Goal: Navigation & Orientation: Find specific page/section

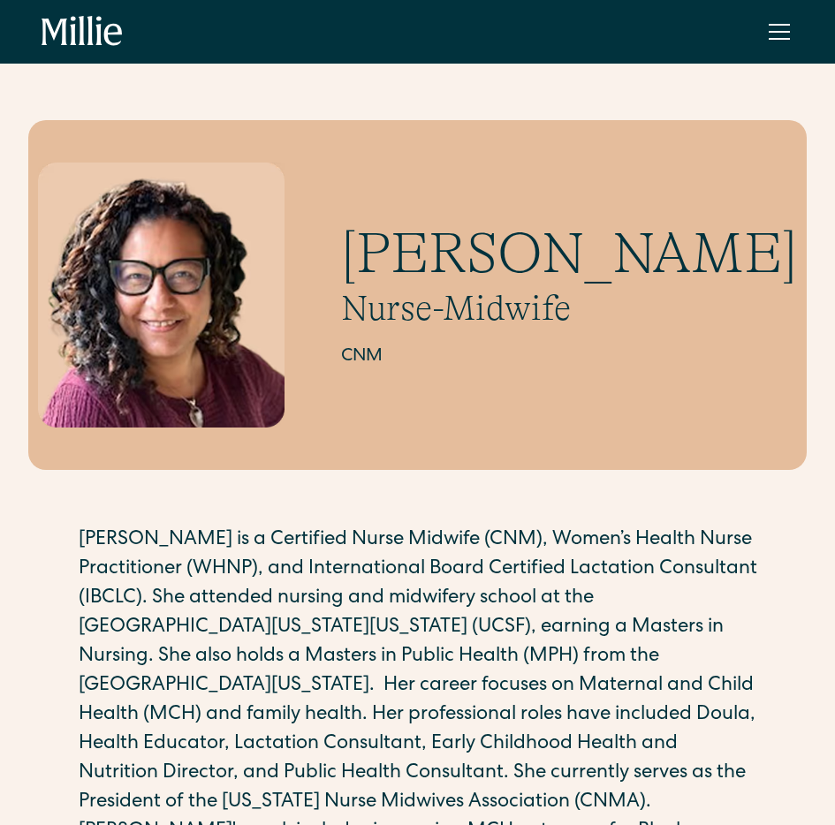
click at [772, 38] on div "menu" at bounding box center [779, 39] width 21 height 2
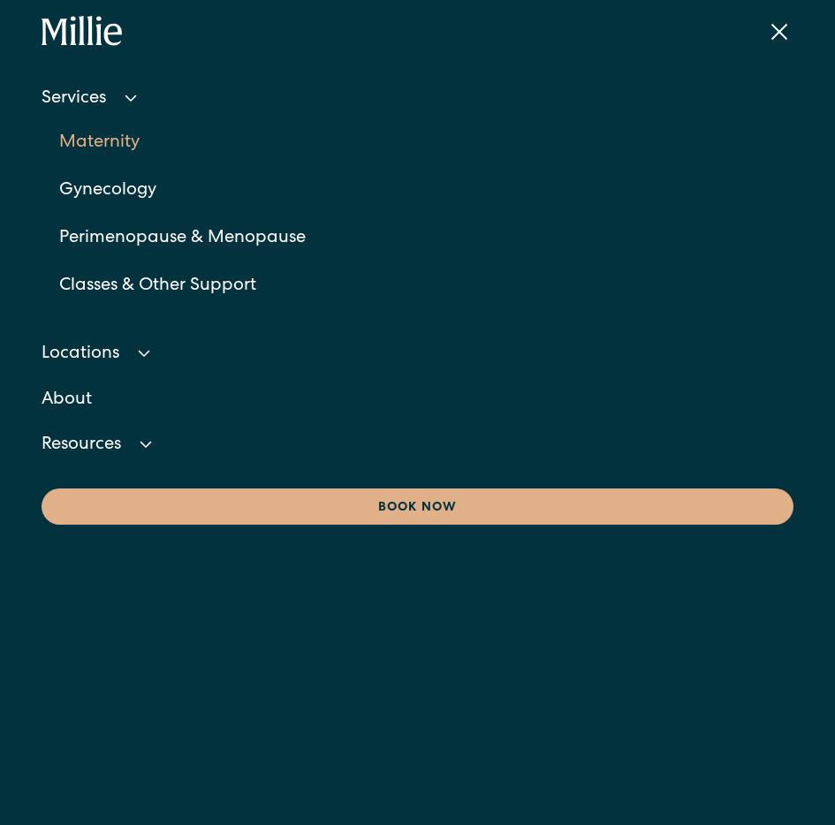
click at [110, 150] on link "Maternity" at bounding box center [426, 143] width 734 height 48
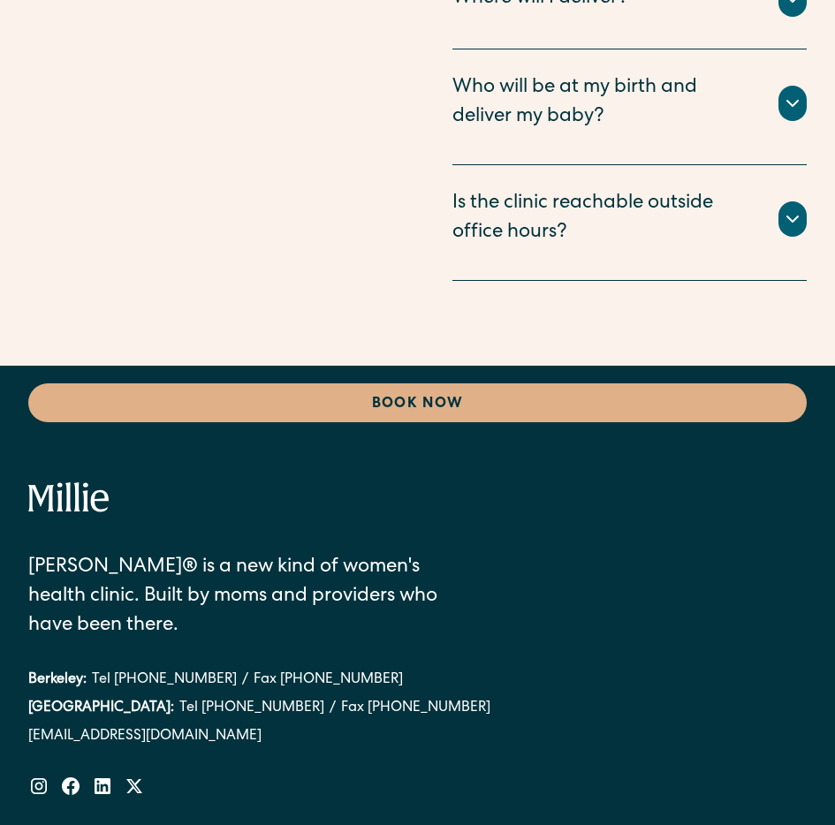
scroll to position [8708, 0]
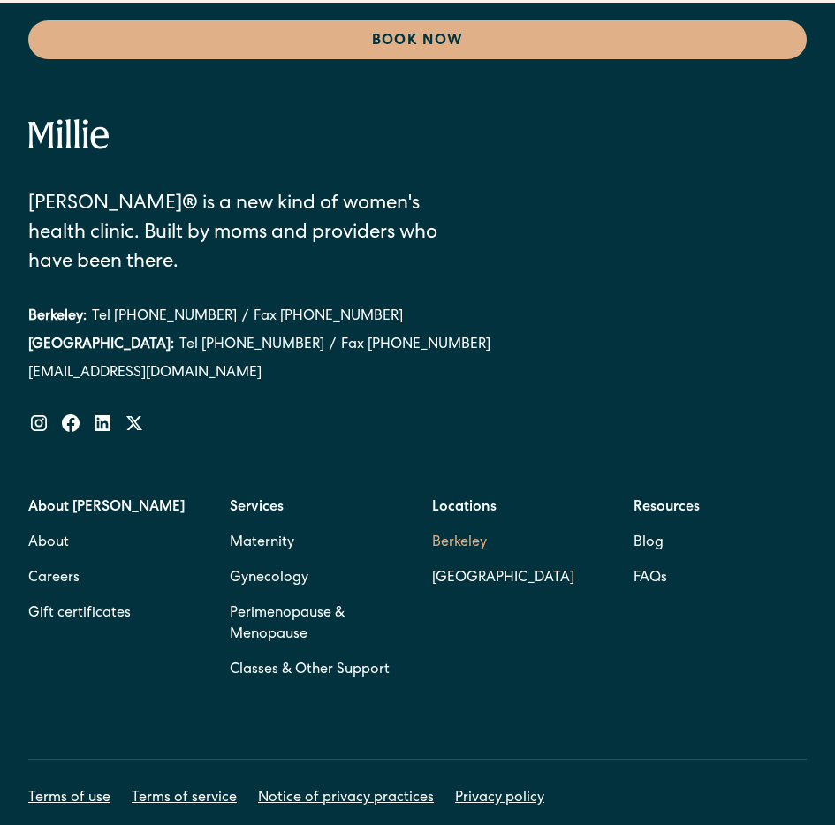
click at [453, 526] on link "Berkeley" at bounding box center [503, 543] width 142 height 35
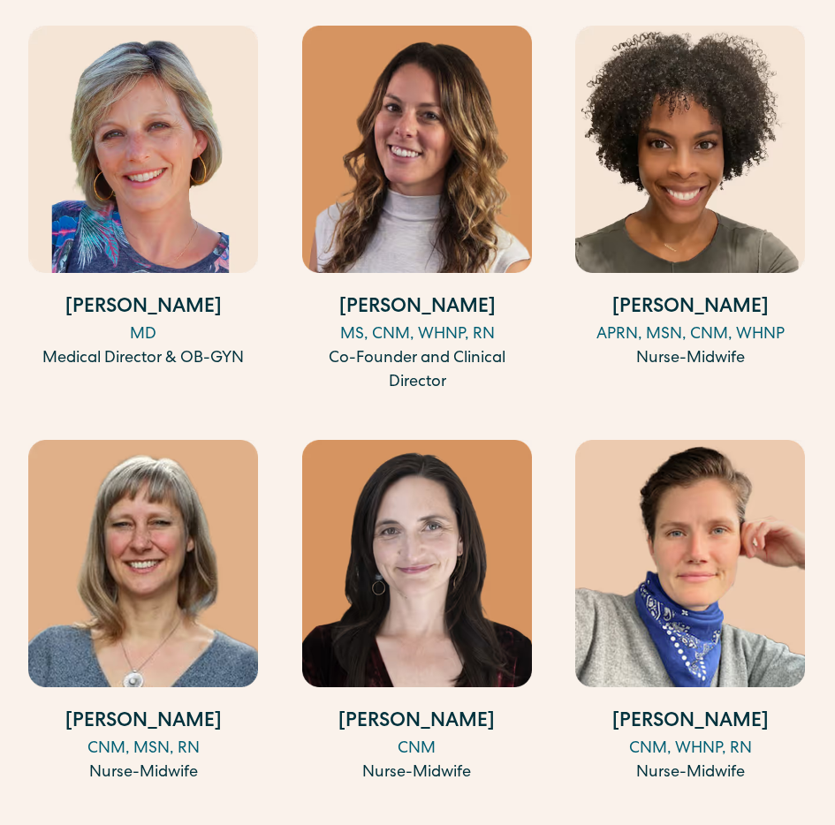
scroll to position [2967, 0]
